Goal: Task Accomplishment & Management: Manage account settings

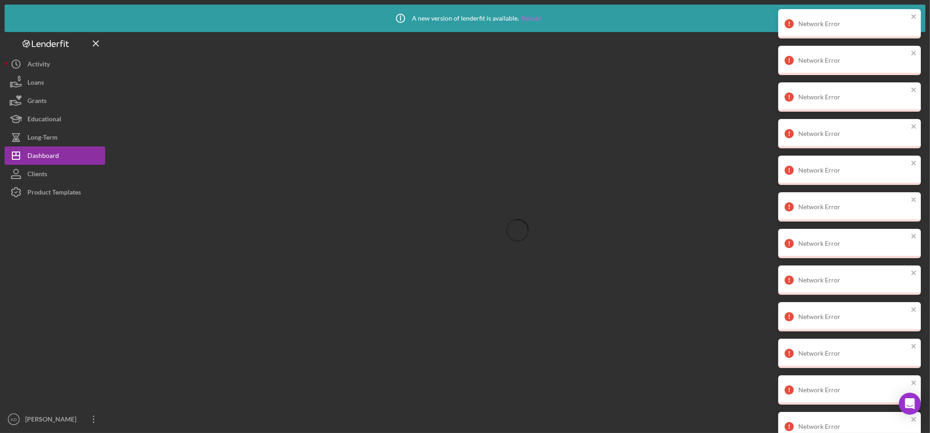
click at [532, 21] on link "Reload" at bounding box center [531, 18] width 20 height 7
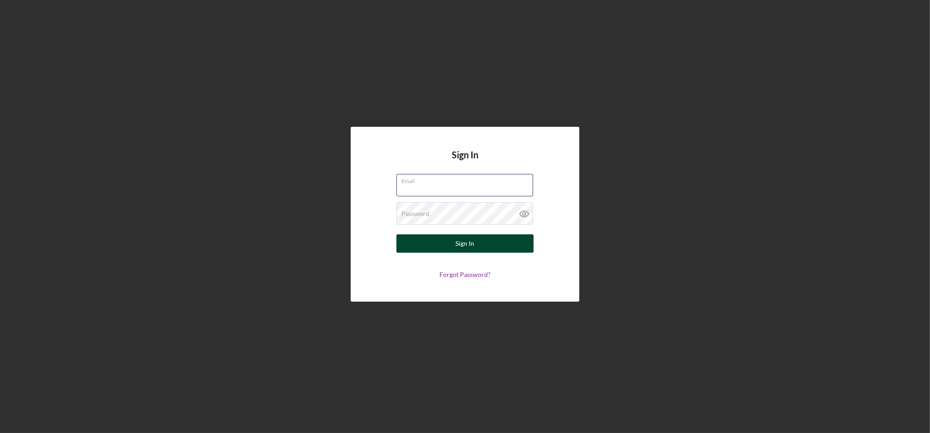
type input "[EMAIL_ADDRESS][DOMAIN_NAME]"
click at [504, 244] on button "Sign In" at bounding box center [465, 243] width 137 height 18
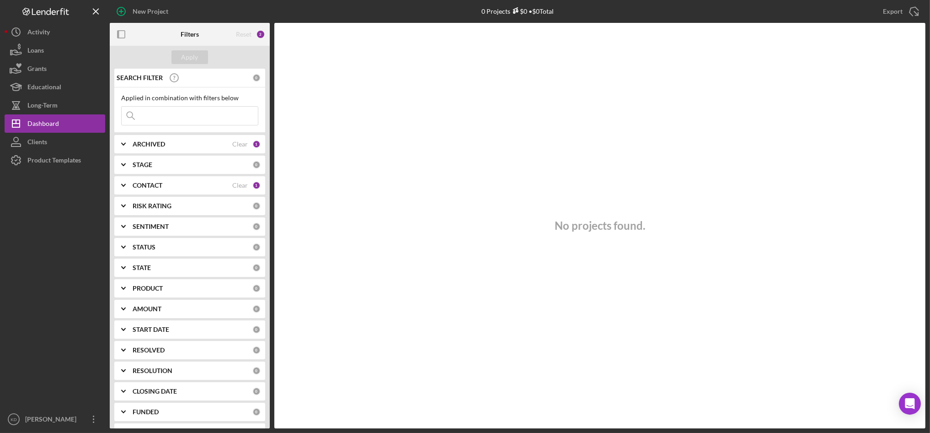
click at [213, 190] on div "CONTACT Clear 1" at bounding box center [197, 185] width 128 height 18
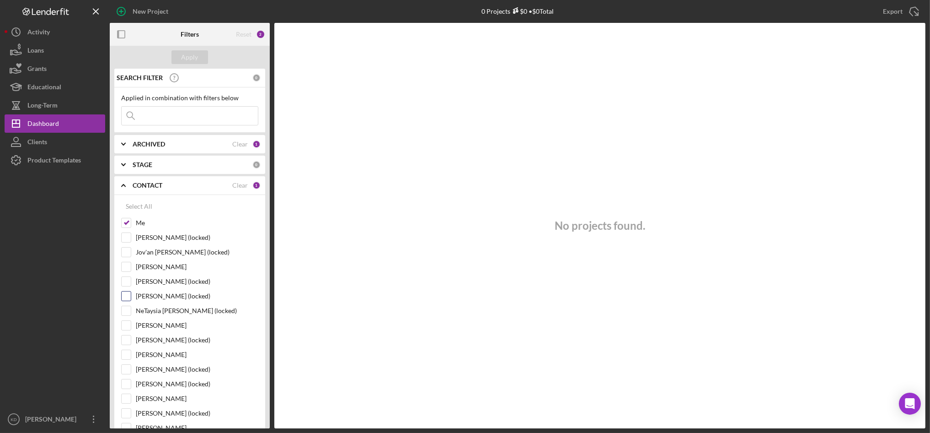
click at [128, 295] on input "[PERSON_NAME] (locked)" at bounding box center [126, 295] width 9 height 9
checkbox input "true"
click at [128, 368] on input "[PERSON_NAME] (locked)" at bounding box center [126, 368] width 9 height 9
checkbox input "true"
click at [128, 327] on input "[PERSON_NAME]" at bounding box center [126, 325] width 9 height 9
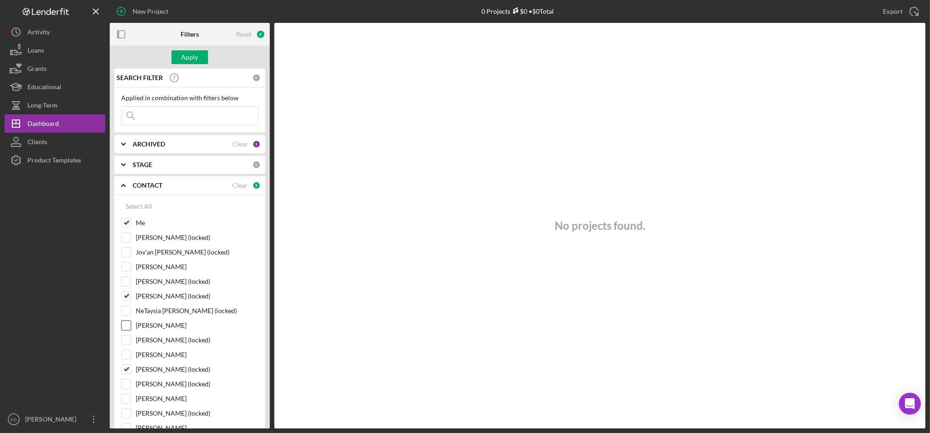
checkbox input "true"
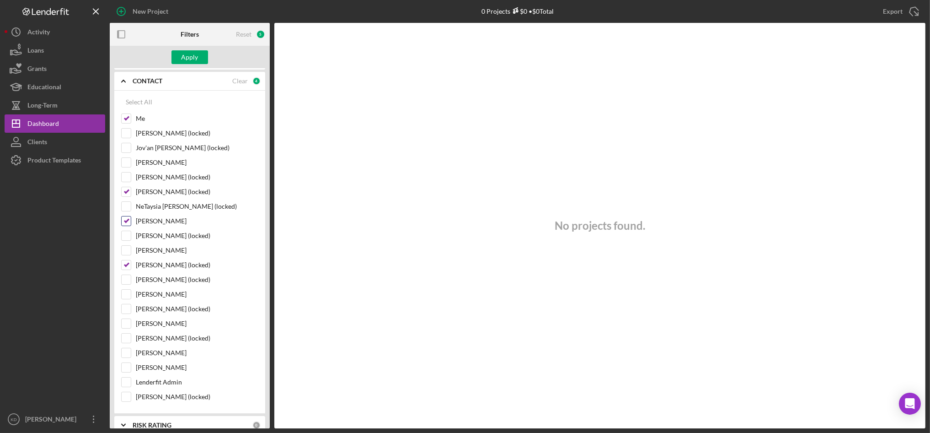
scroll to position [113, 0]
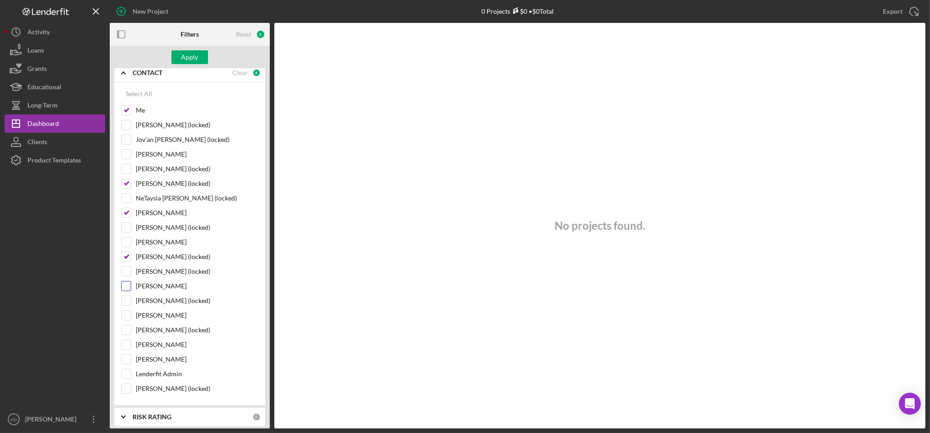
click at [129, 284] on input "[PERSON_NAME]" at bounding box center [126, 285] width 9 height 9
checkbox input "true"
click at [127, 345] on input "[PERSON_NAME]" at bounding box center [126, 344] width 9 height 9
checkbox input "true"
click at [199, 55] on button "Apply" at bounding box center [189, 57] width 37 height 14
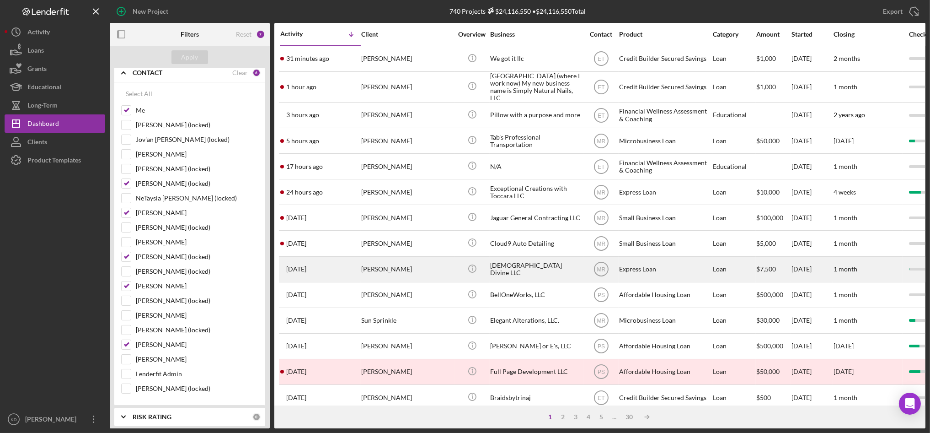
click at [514, 269] on div "[DEMOGRAPHIC_DATA] Divine LLC" at bounding box center [535, 269] width 91 height 24
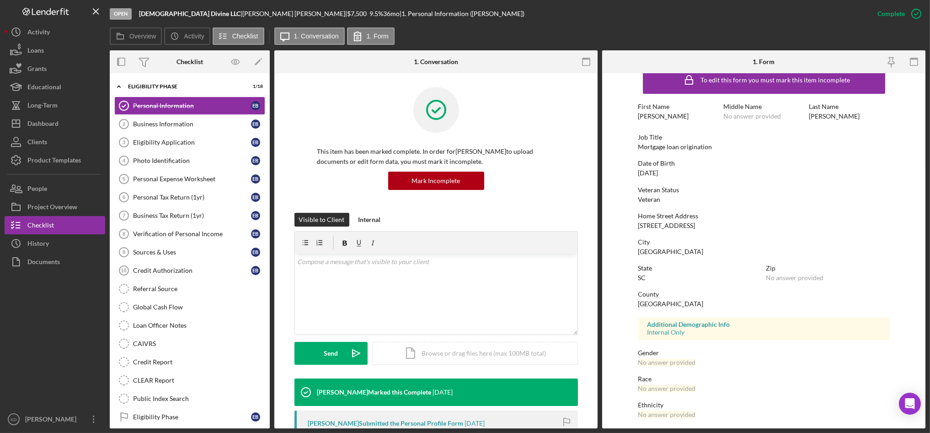
scroll to position [16, 0]
drag, startPoint x: 657, startPoint y: 294, endPoint x: 651, endPoint y: 299, distance: 8.1
click at [651, 299] on div "County [GEOGRAPHIC_DATA]" at bounding box center [764, 298] width 252 height 17
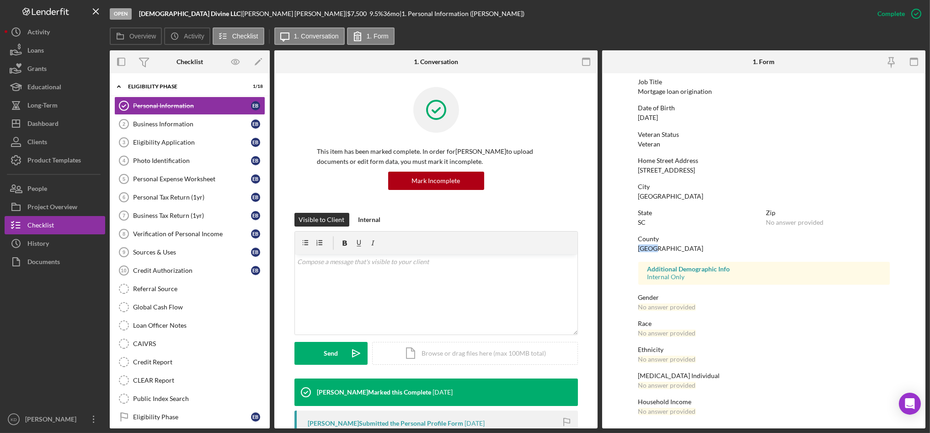
scroll to position [0, 0]
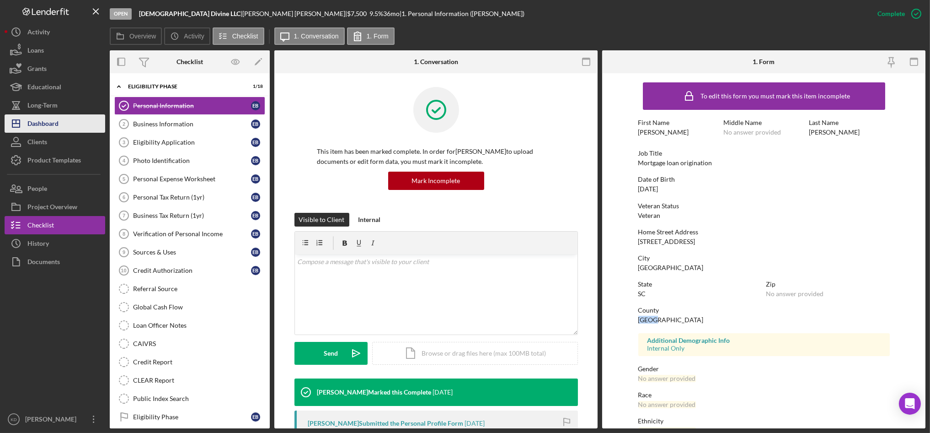
click at [41, 124] on div "Dashboard" at bounding box center [42, 124] width 31 height 21
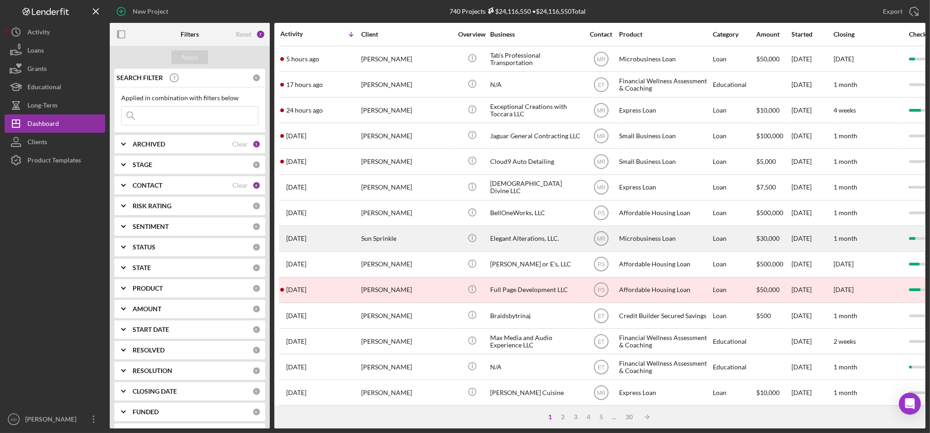
scroll to position [88, 0]
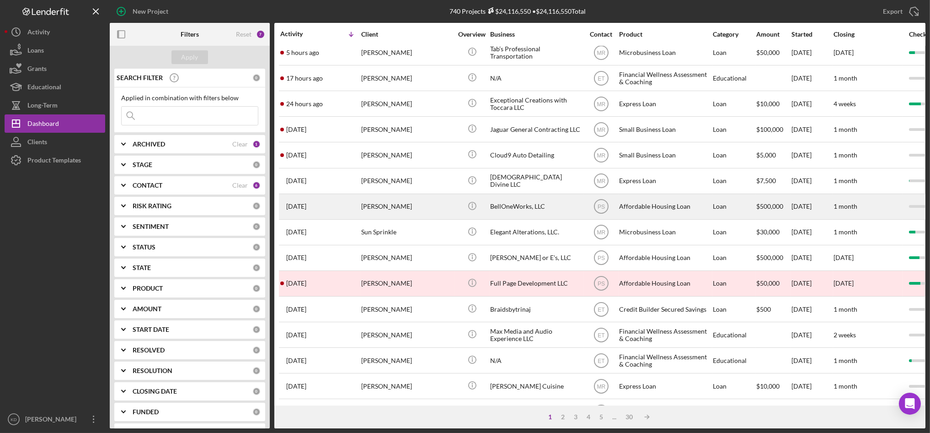
click at [531, 209] on div "BellOneWorks, LLC" at bounding box center [535, 206] width 91 height 24
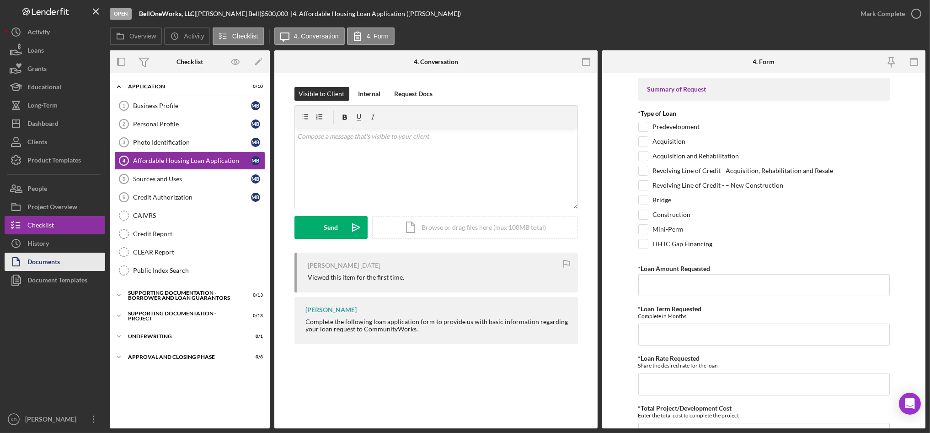
click at [62, 267] on button "Documents" at bounding box center [55, 261] width 101 height 18
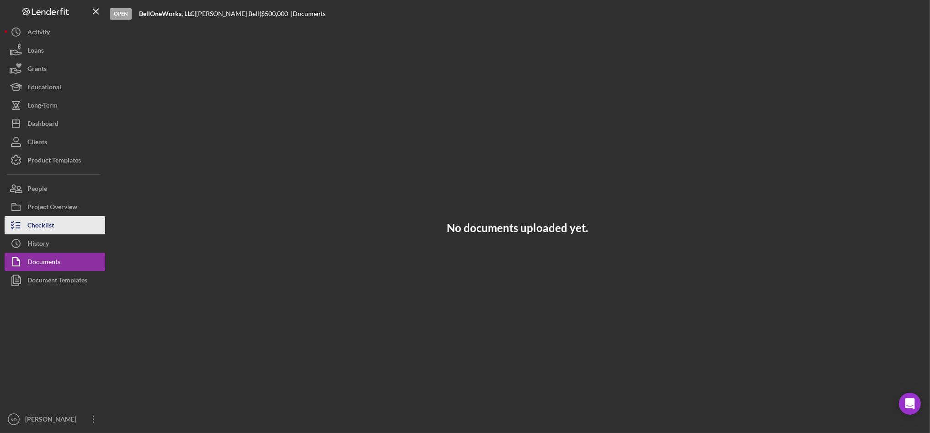
click at [56, 232] on button "Checklist" at bounding box center [55, 225] width 101 height 18
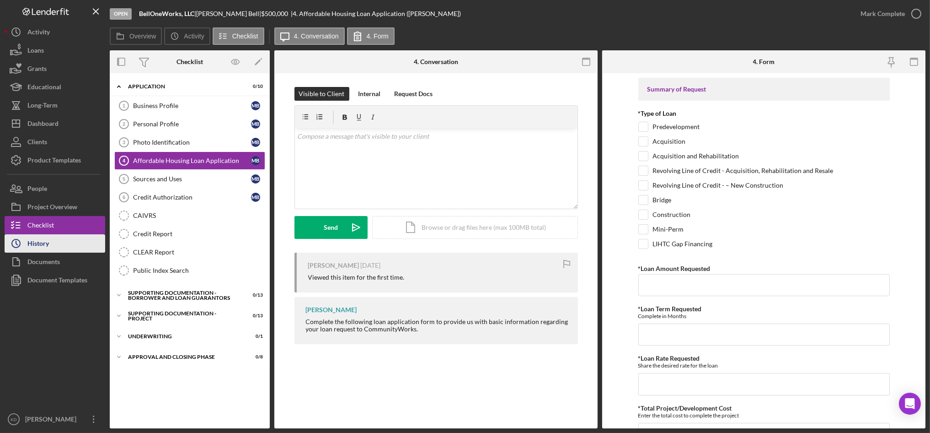
click at [57, 241] on button "Icon/History History" at bounding box center [55, 243] width 101 height 18
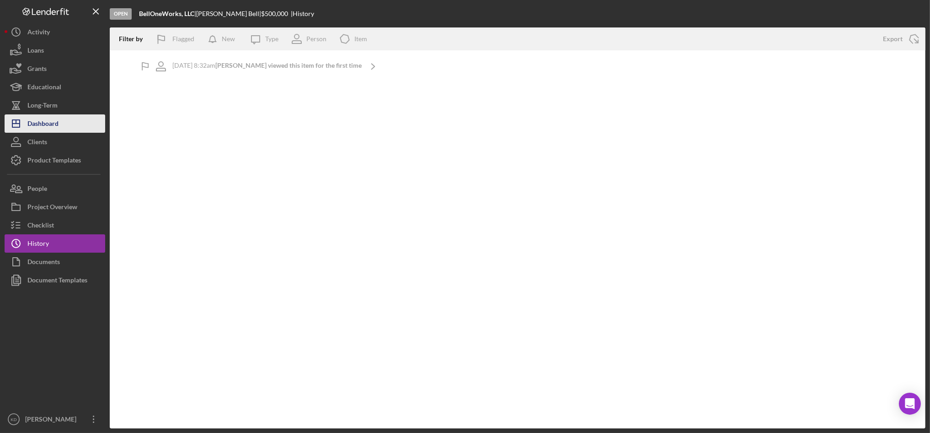
click at [56, 119] on div "Dashboard" at bounding box center [42, 124] width 31 height 21
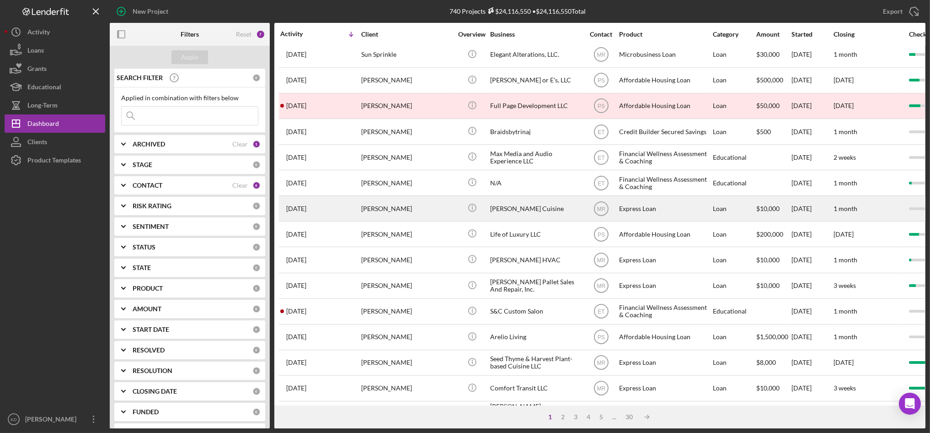
scroll to position [280, 0]
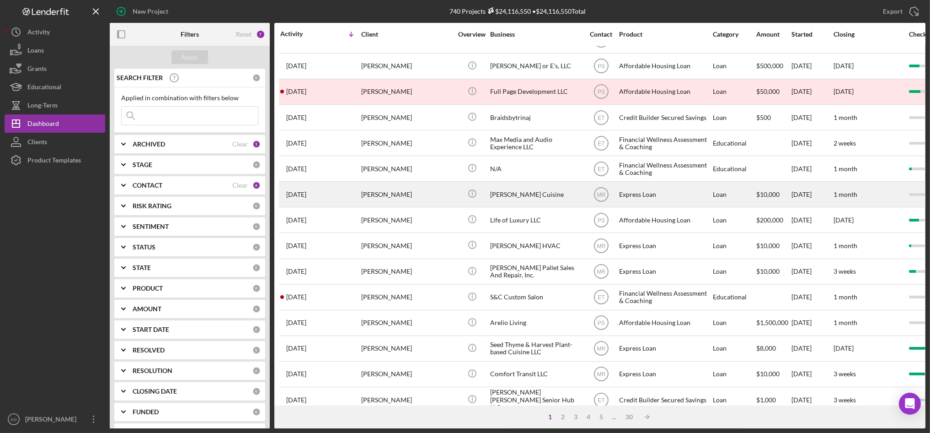
click at [416, 206] on div "[PERSON_NAME]" at bounding box center [406, 194] width 91 height 24
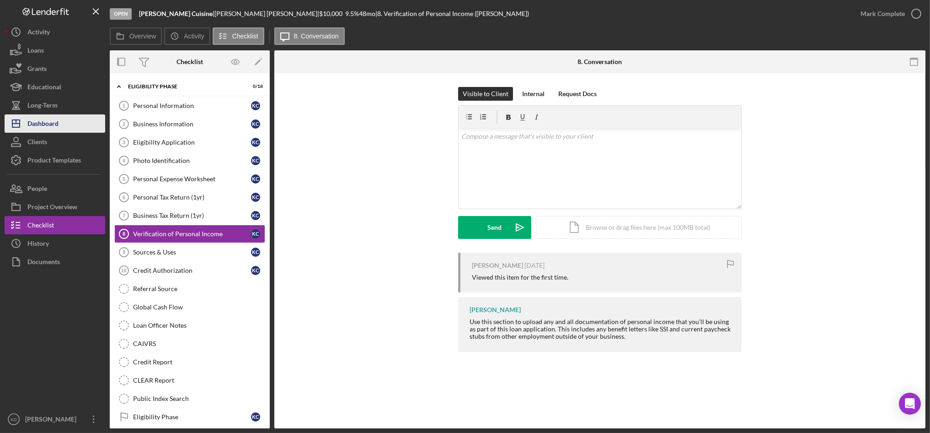
click at [75, 126] on button "Icon/Dashboard Dashboard" at bounding box center [55, 123] width 101 height 18
